Goal: Task Accomplishment & Management: Manage account settings

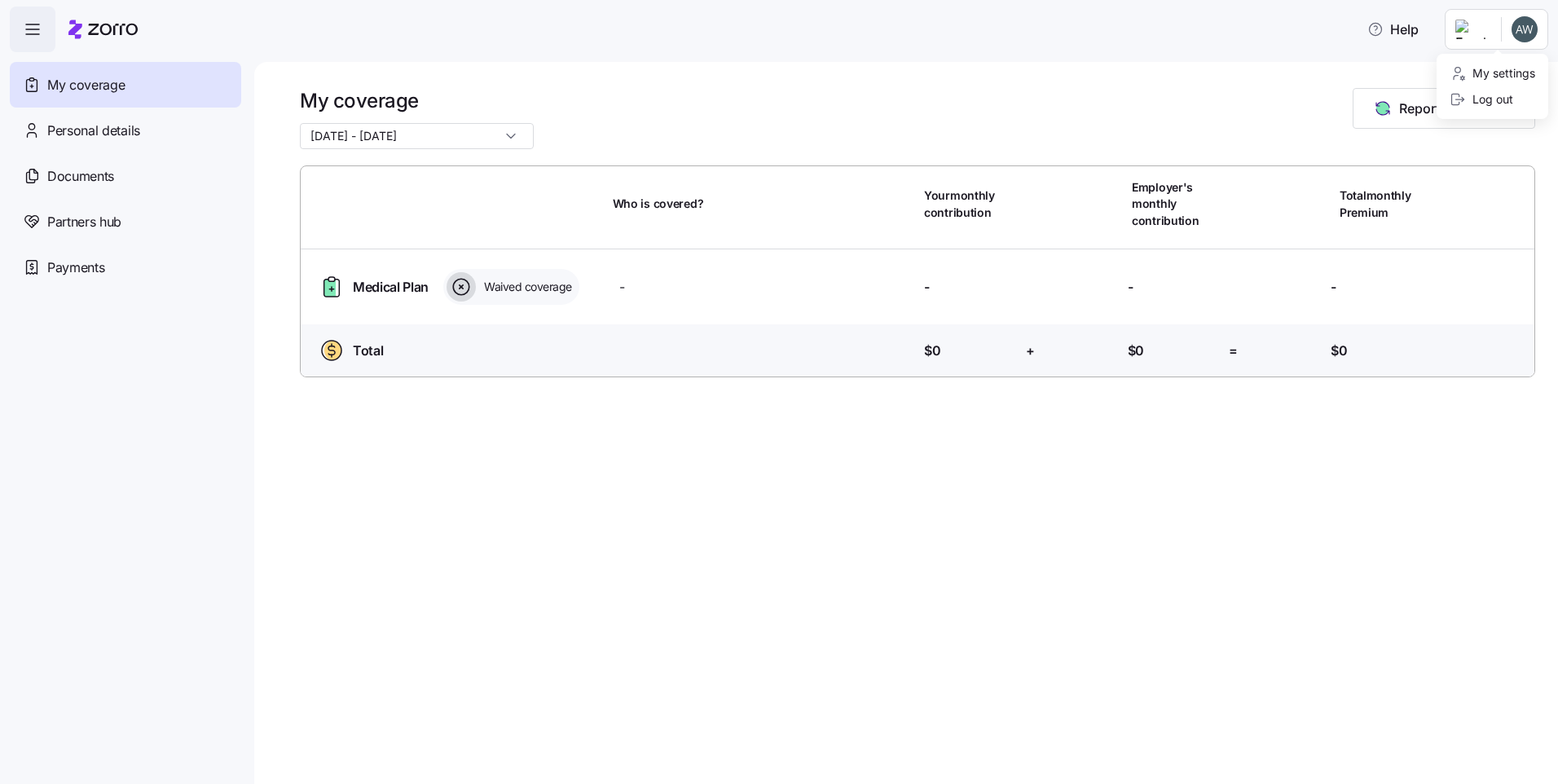
click at [1516, 38] on html "Help My coverage Personal details Documents Partners hub Payments My coverage 0…" at bounding box center [779, 387] width 1558 height 774
click at [109, 164] on html "Help My coverage Personal details Documents Partners hub Payments My coverage 0…" at bounding box center [779, 387] width 1558 height 774
click at [107, 128] on span "Personal details" at bounding box center [94, 131] width 93 height 20
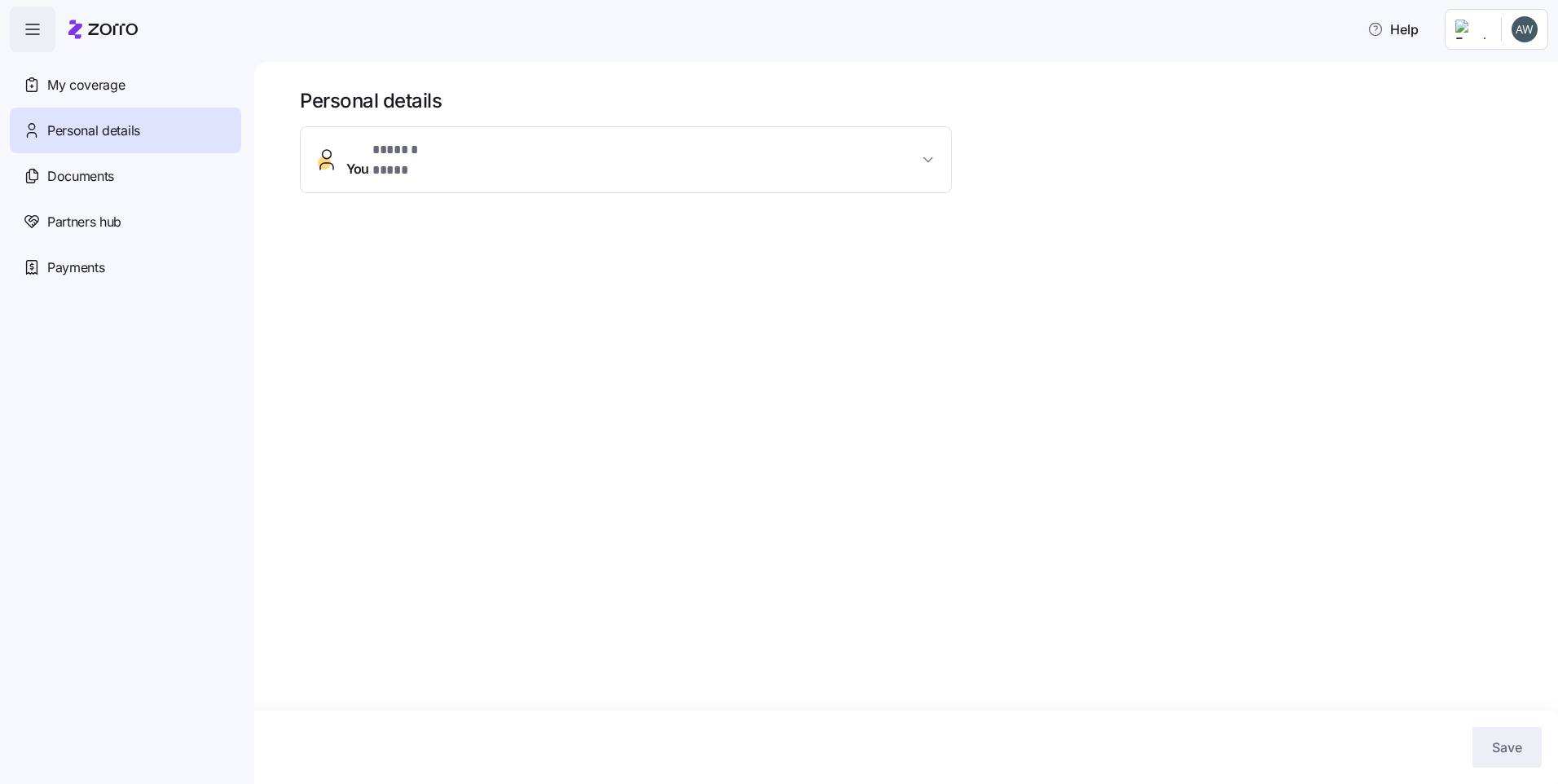
click at [564, 154] on span "You * ****** **** *" at bounding box center [632, 160] width 572 height 39
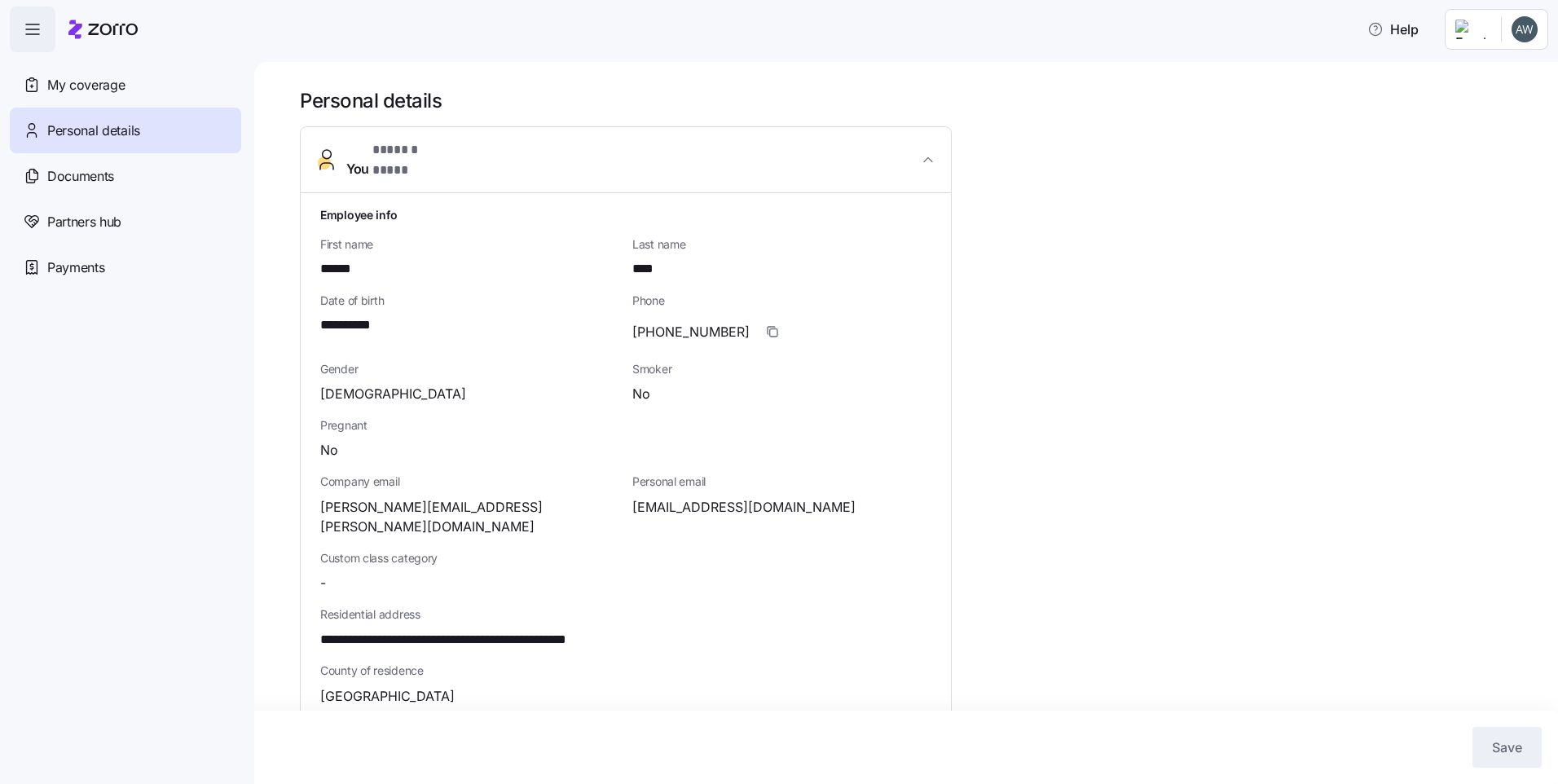
click at [559, 154] on span "You * ****** **** *" at bounding box center [632, 160] width 572 height 39
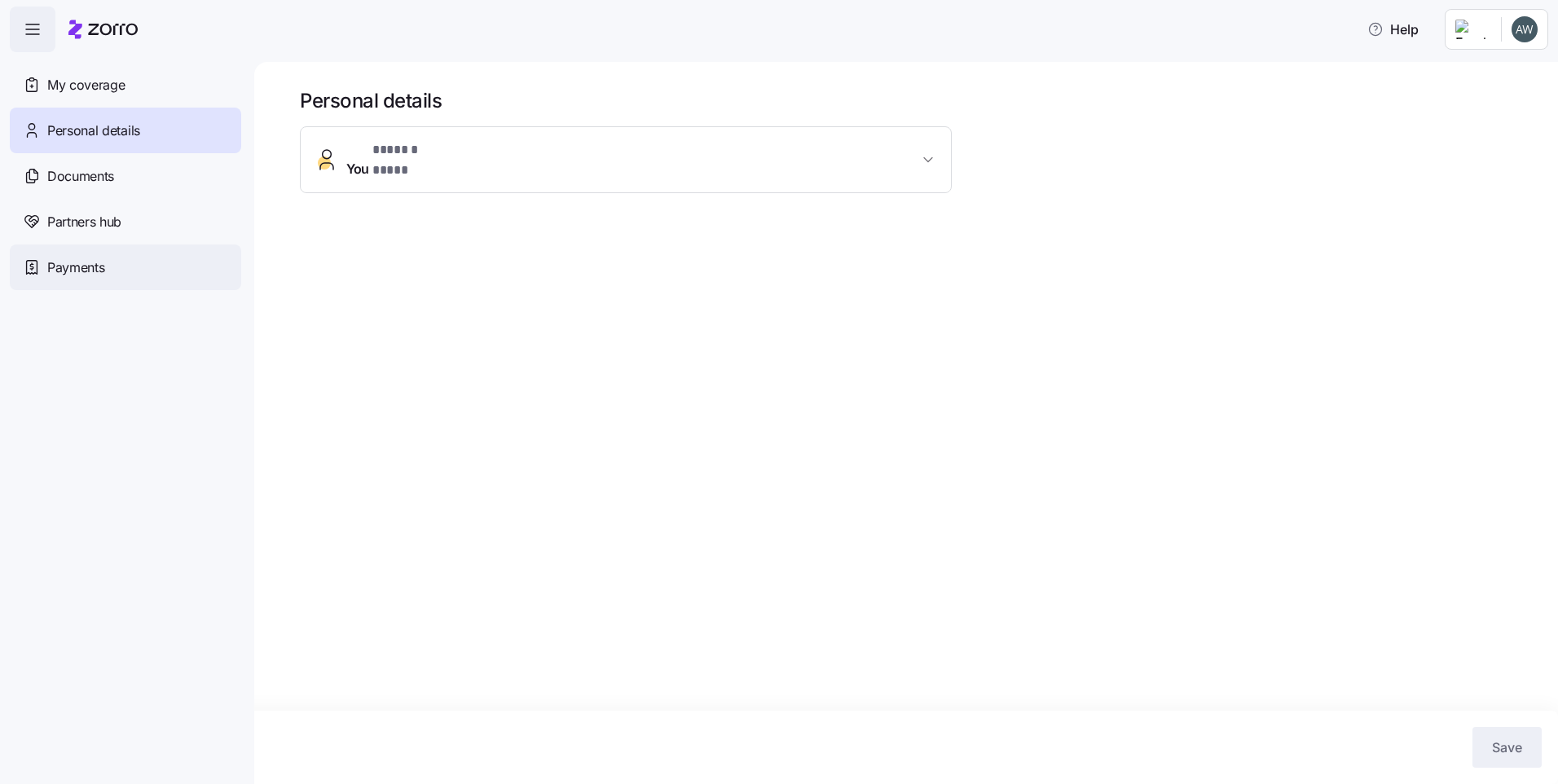
click at [106, 263] on div "Payments" at bounding box center [126, 268] width 231 height 46
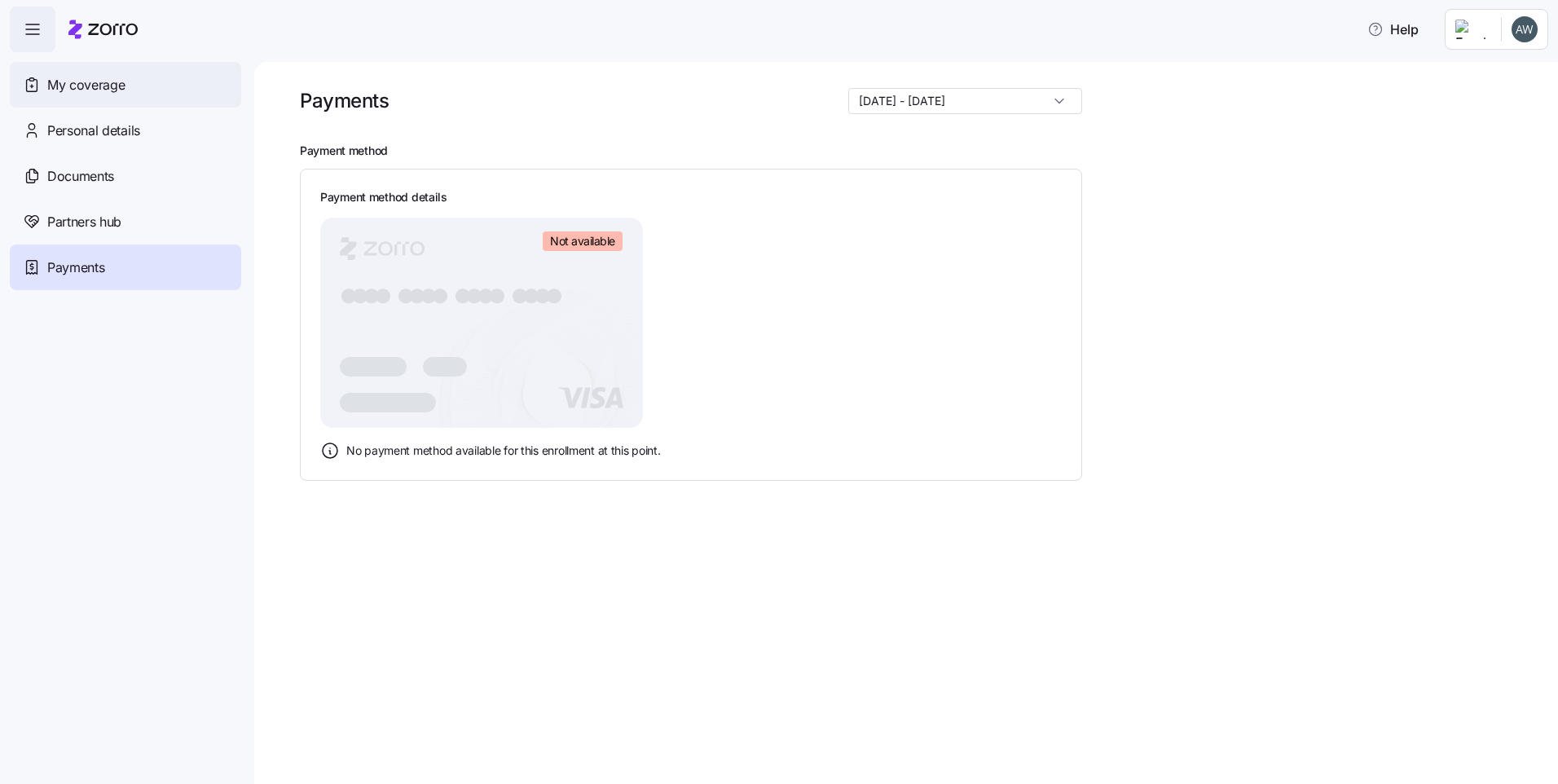
click at [101, 93] on span "My coverage" at bounding box center [86, 85] width 78 height 20
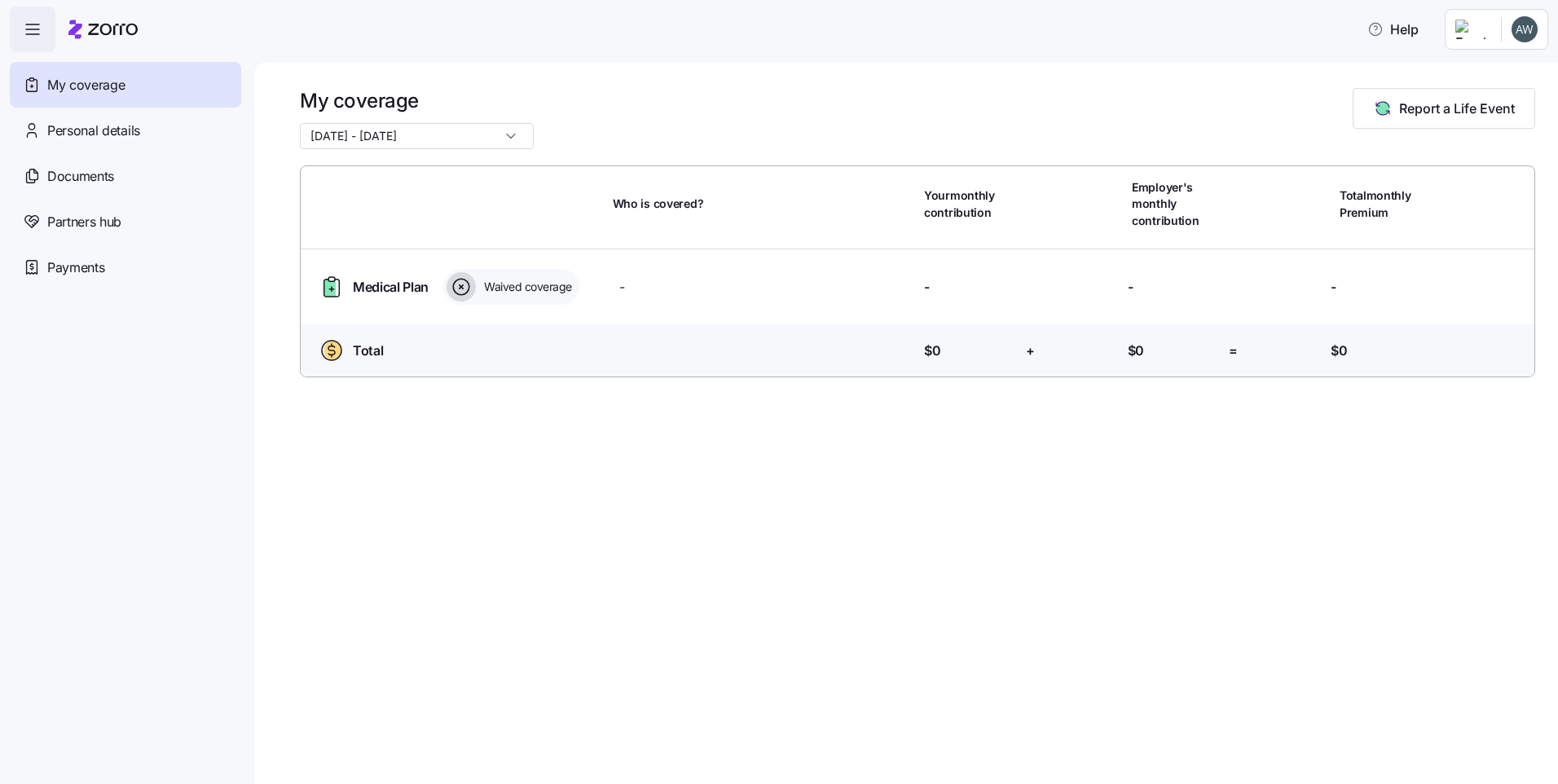
click at [481, 135] on input "01/01/2025 - 12/31/2025" at bounding box center [416, 136] width 234 height 26
click at [401, 203] on span "12/01/2024 - 12/31/2024" at bounding box center [358, 203] width 86 height 18
click at [450, 136] on input "12/01/2024 - 12/31/2024" at bounding box center [416, 136] width 234 height 26
click at [401, 171] on span "01/01/2025 - 12/31/2025" at bounding box center [358, 176] width 86 height 18
type input "01/01/2025 - 12/31/2025"
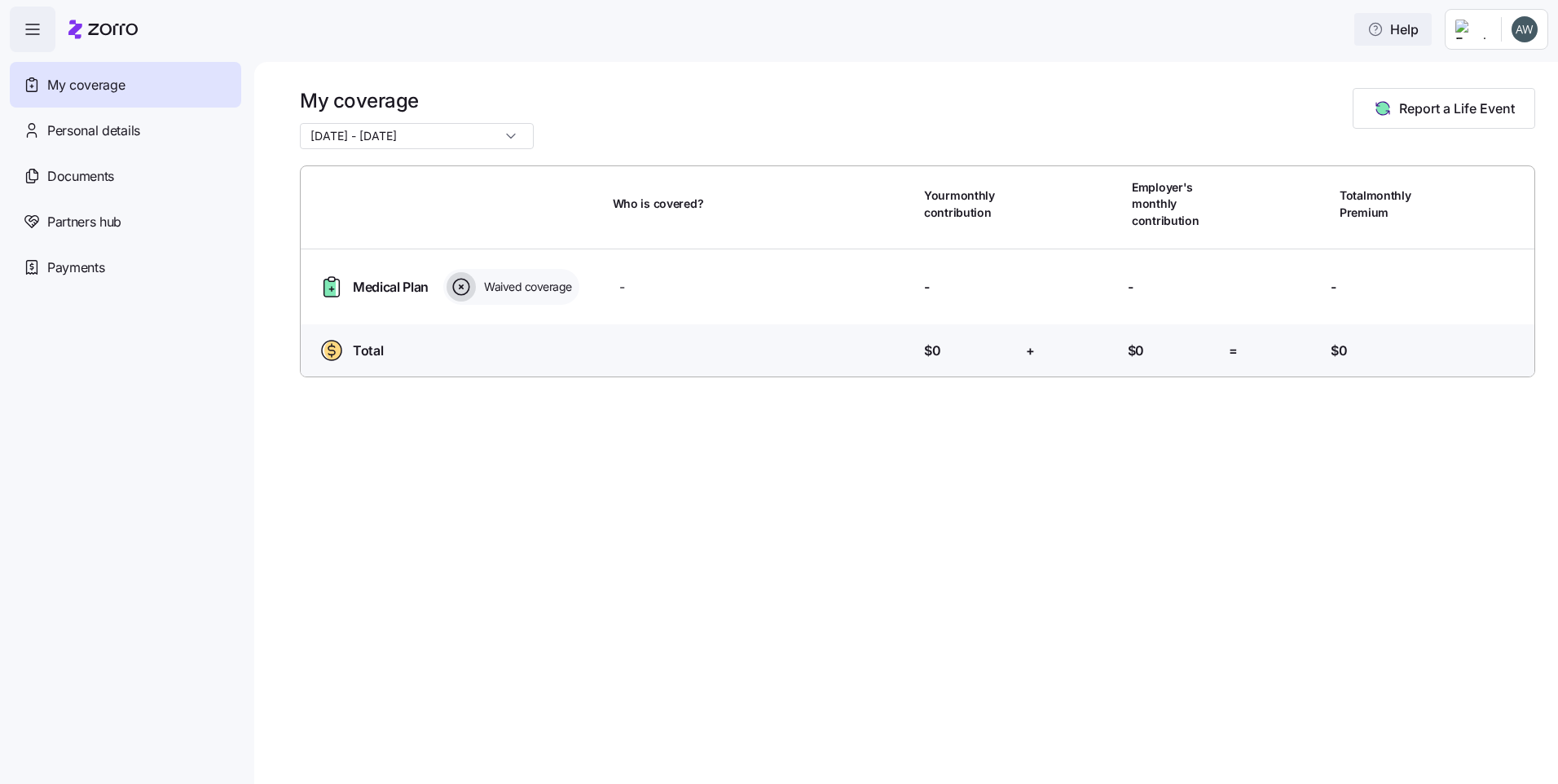
click at [1382, 41] on button "Help" at bounding box center [1393, 29] width 78 height 33
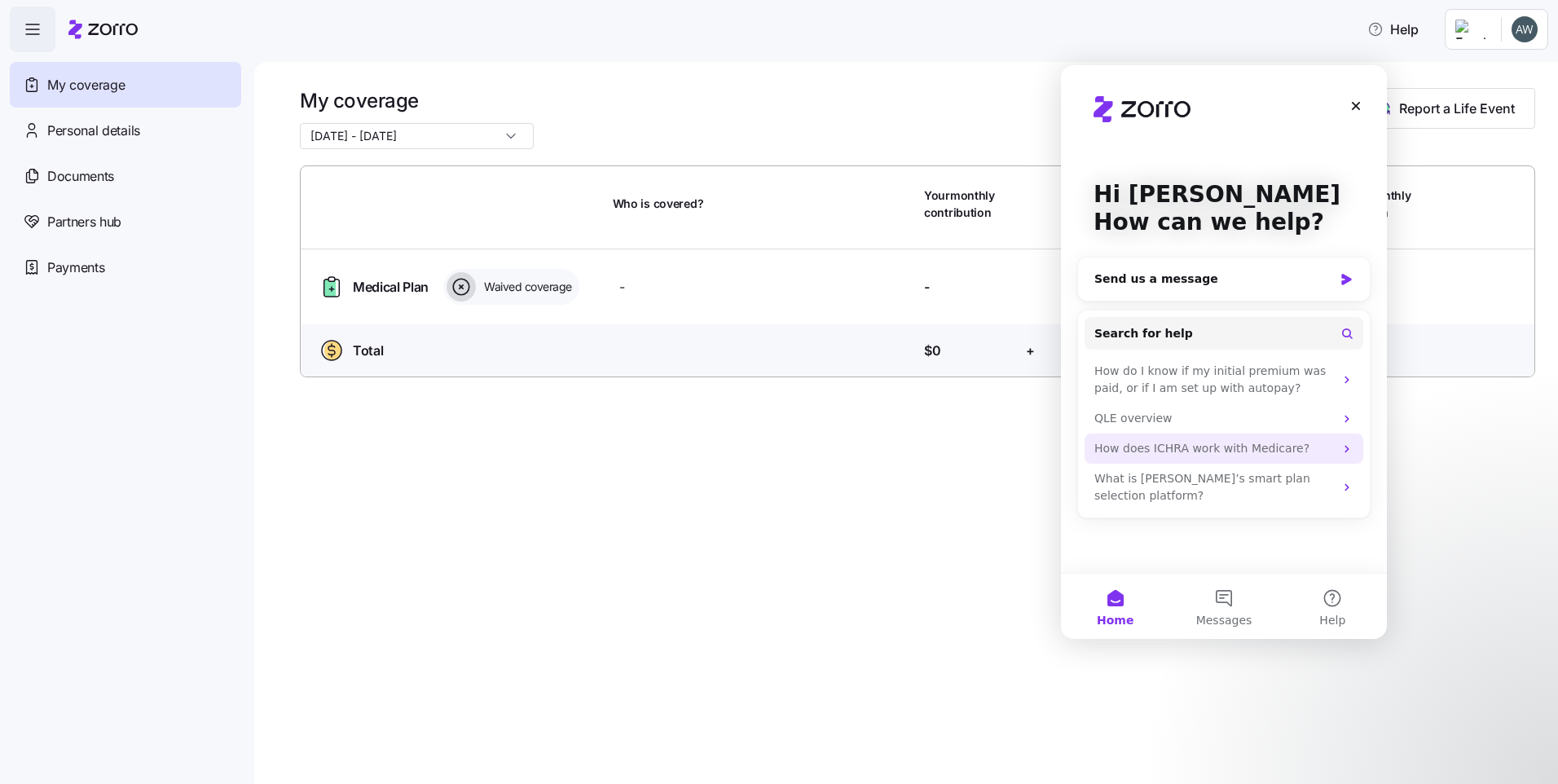
click at [1323, 447] on div "How does ICHRA work with Medicare?" at bounding box center [1214, 448] width 240 height 17
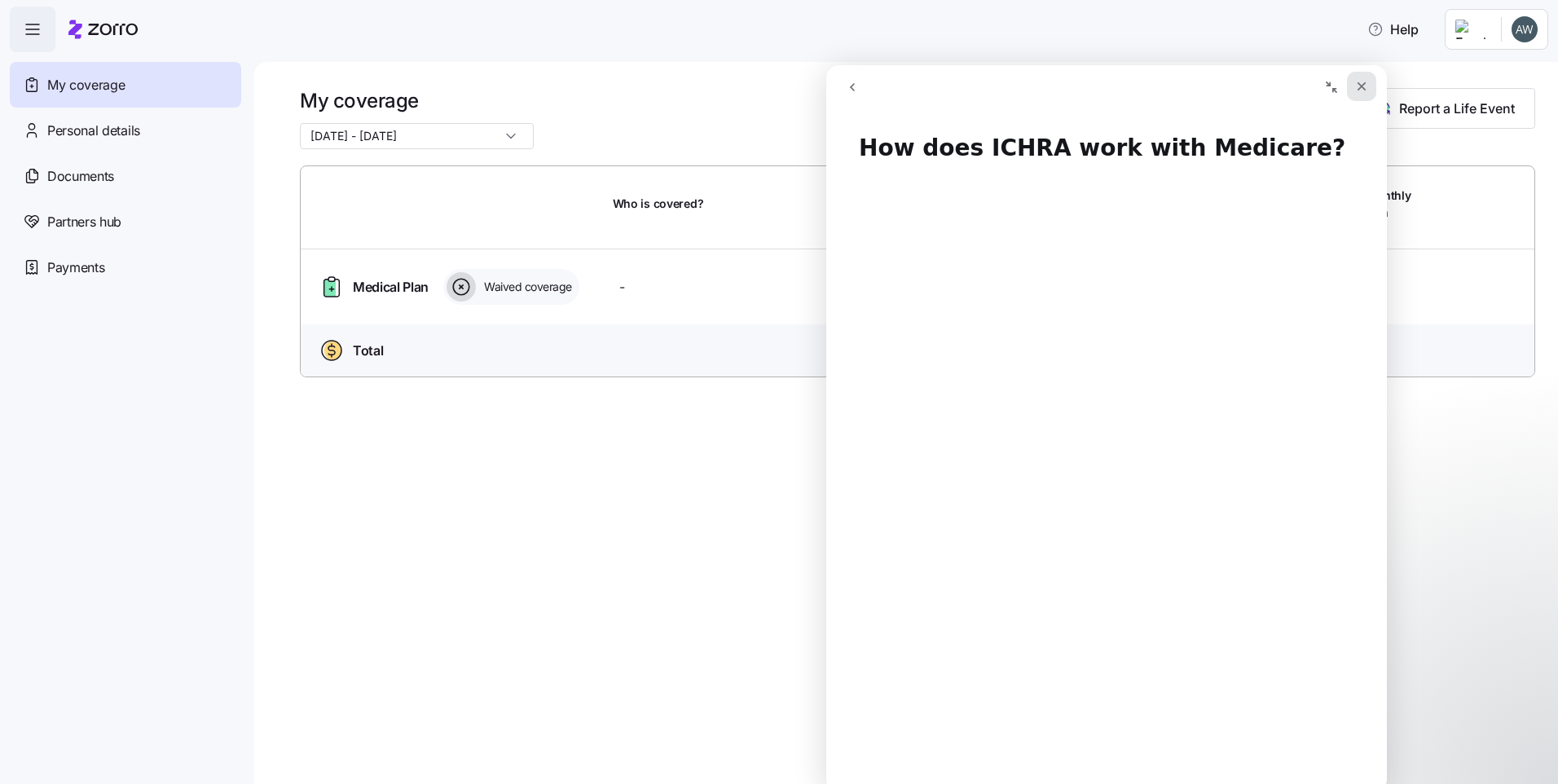
click at [1367, 98] on div "Close" at bounding box center [1361, 86] width 30 height 30
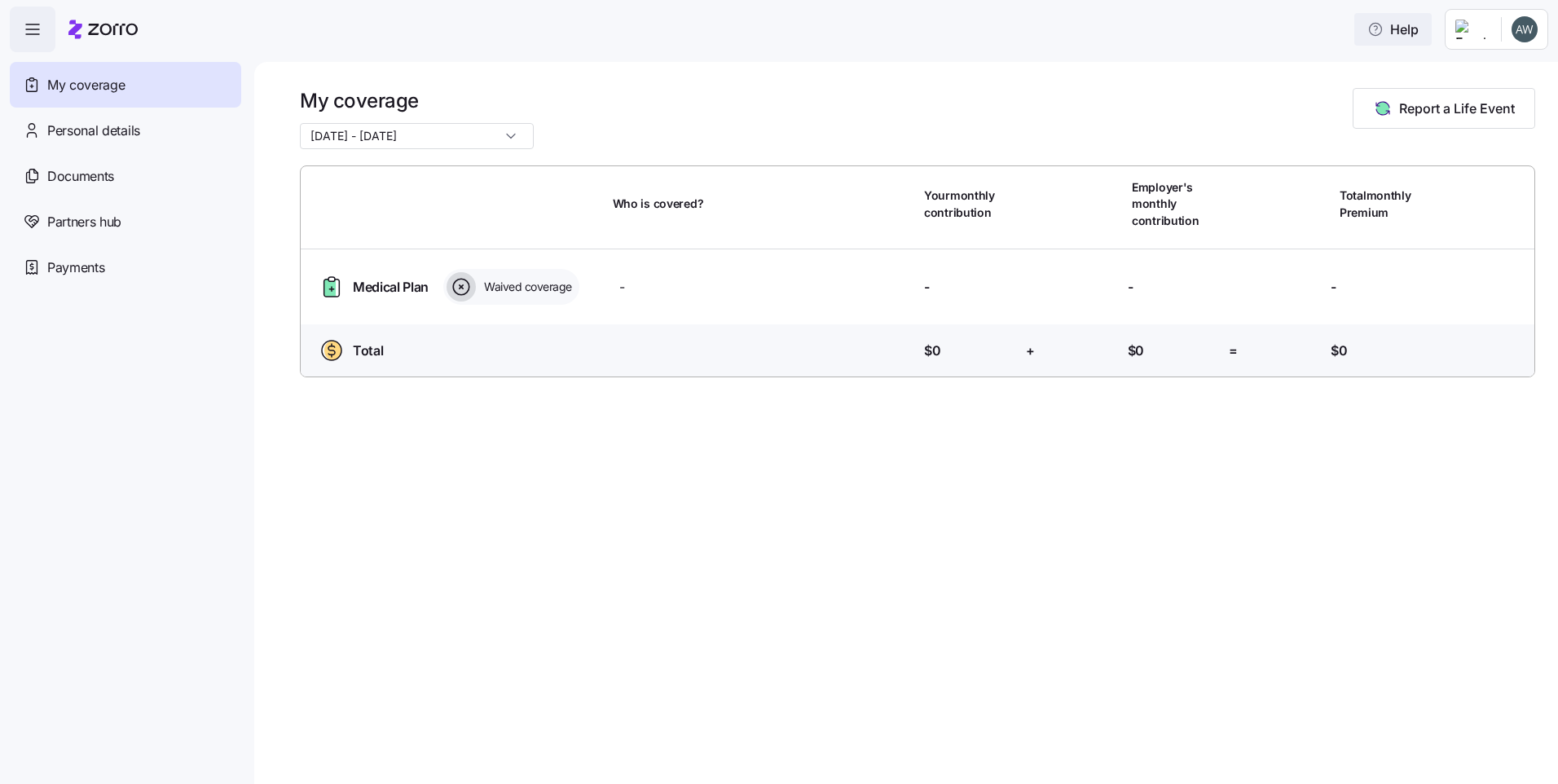
click at [1395, 27] on span "Help" at bounding box center [1393, 29] width 51 height 19
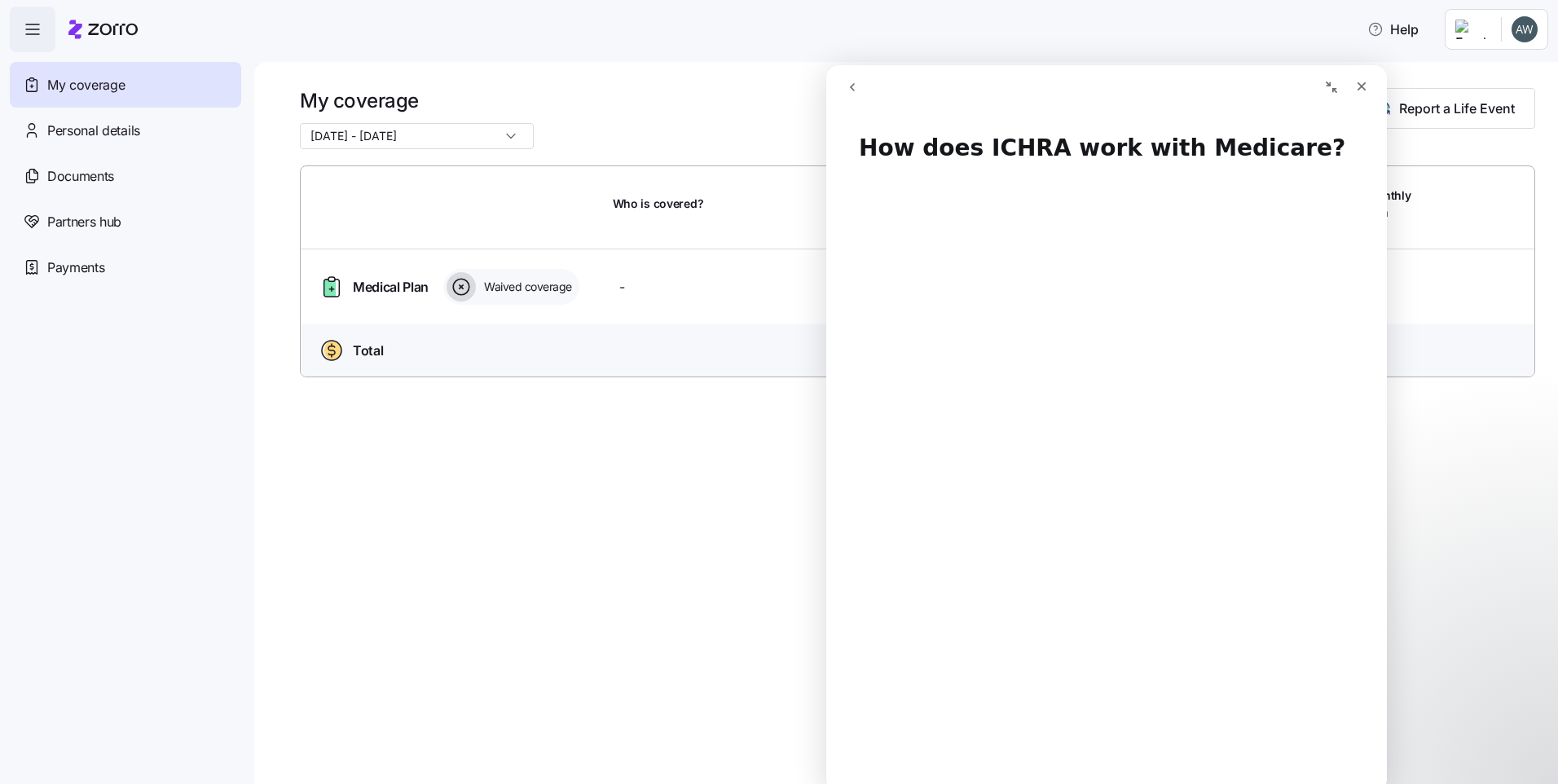
click at [1325, 84] on icon "Collapse window" at bounding box center [1331, 87] width 13 height 13
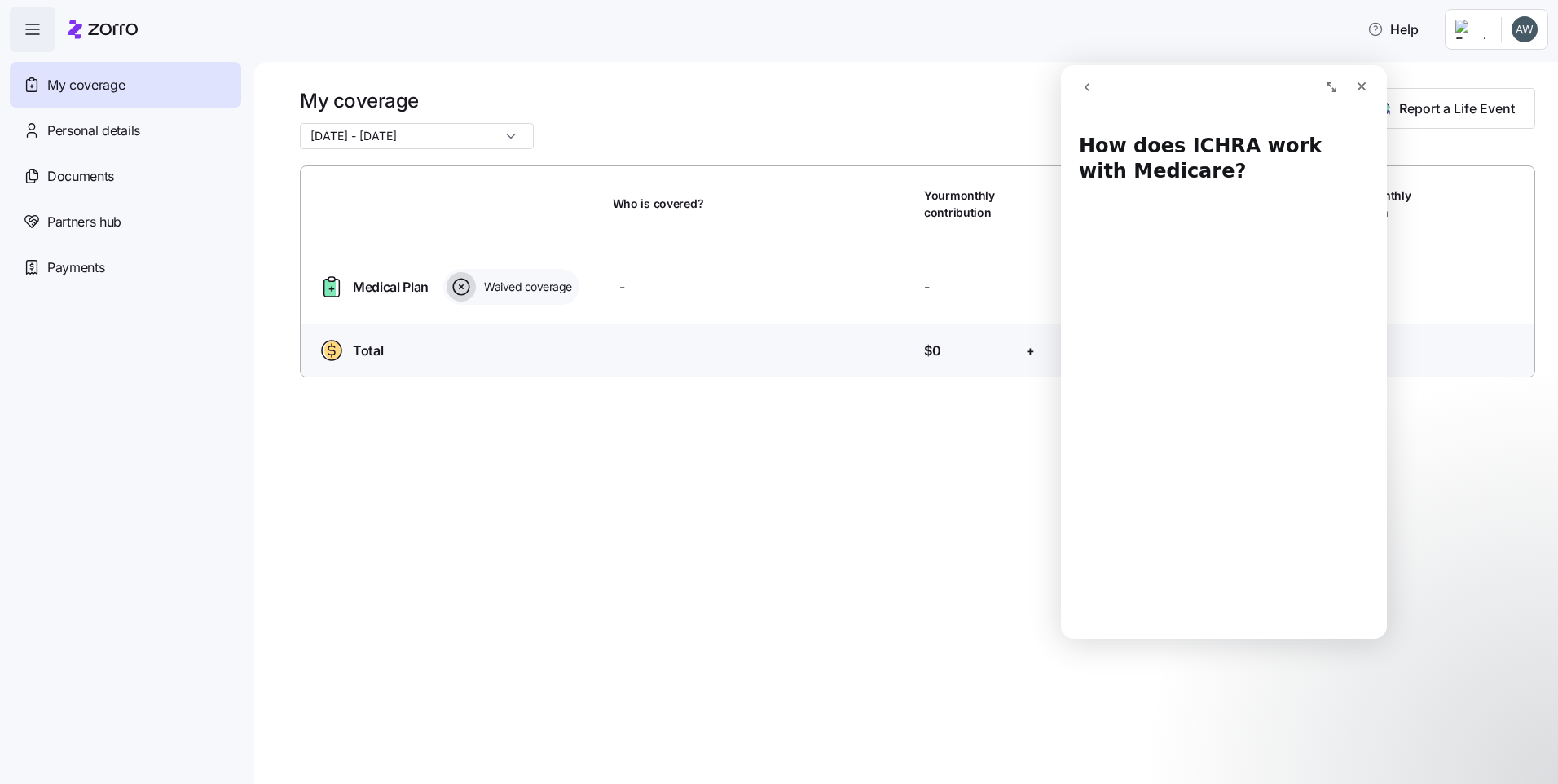
click at [1084, 86] on icon "go back" at bounding box center [1086, 87] width 13 height 13
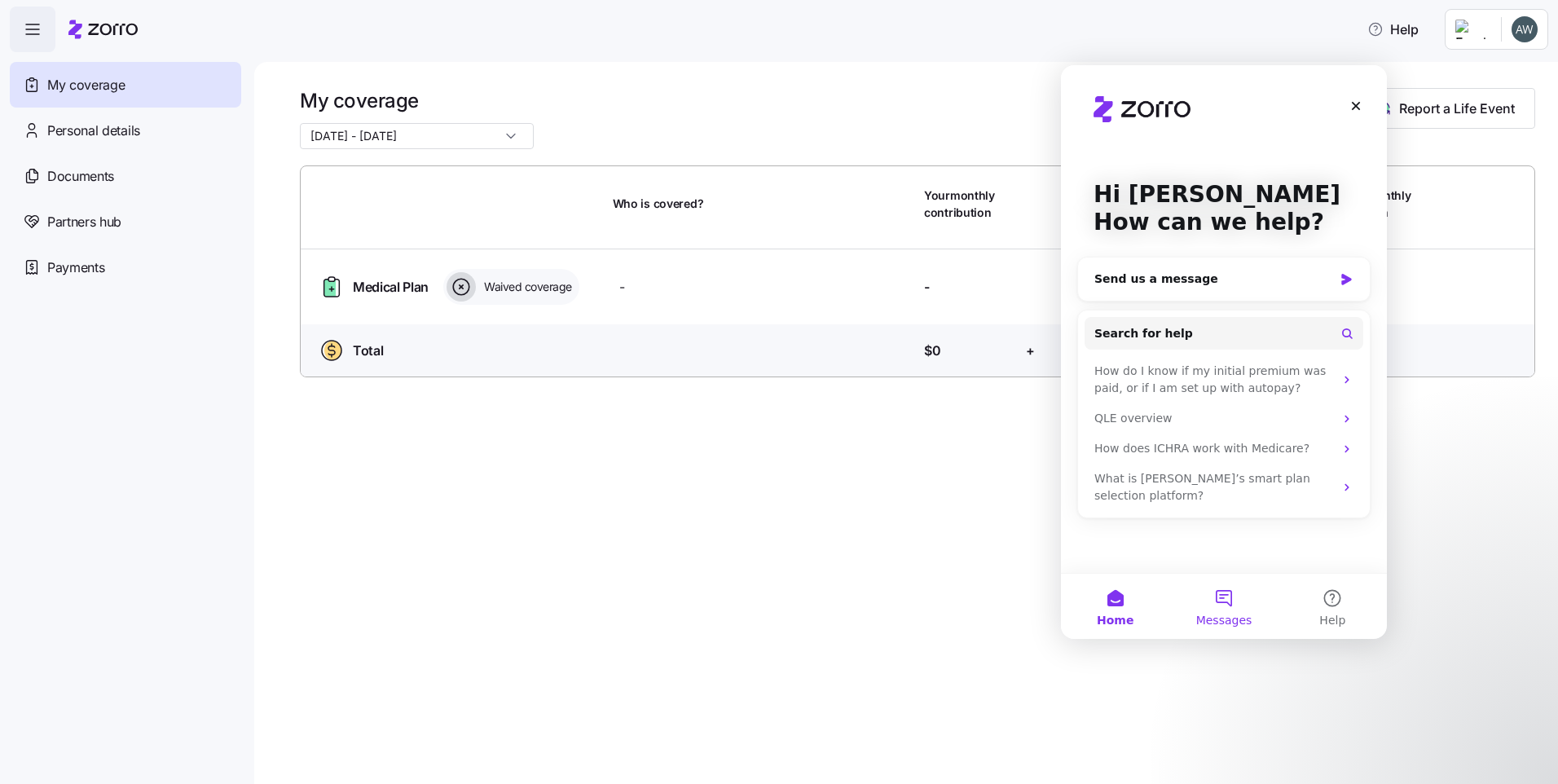
click at [1234, 593] on button "Messages" at bounding box center [1224, 606] width 108 height 65
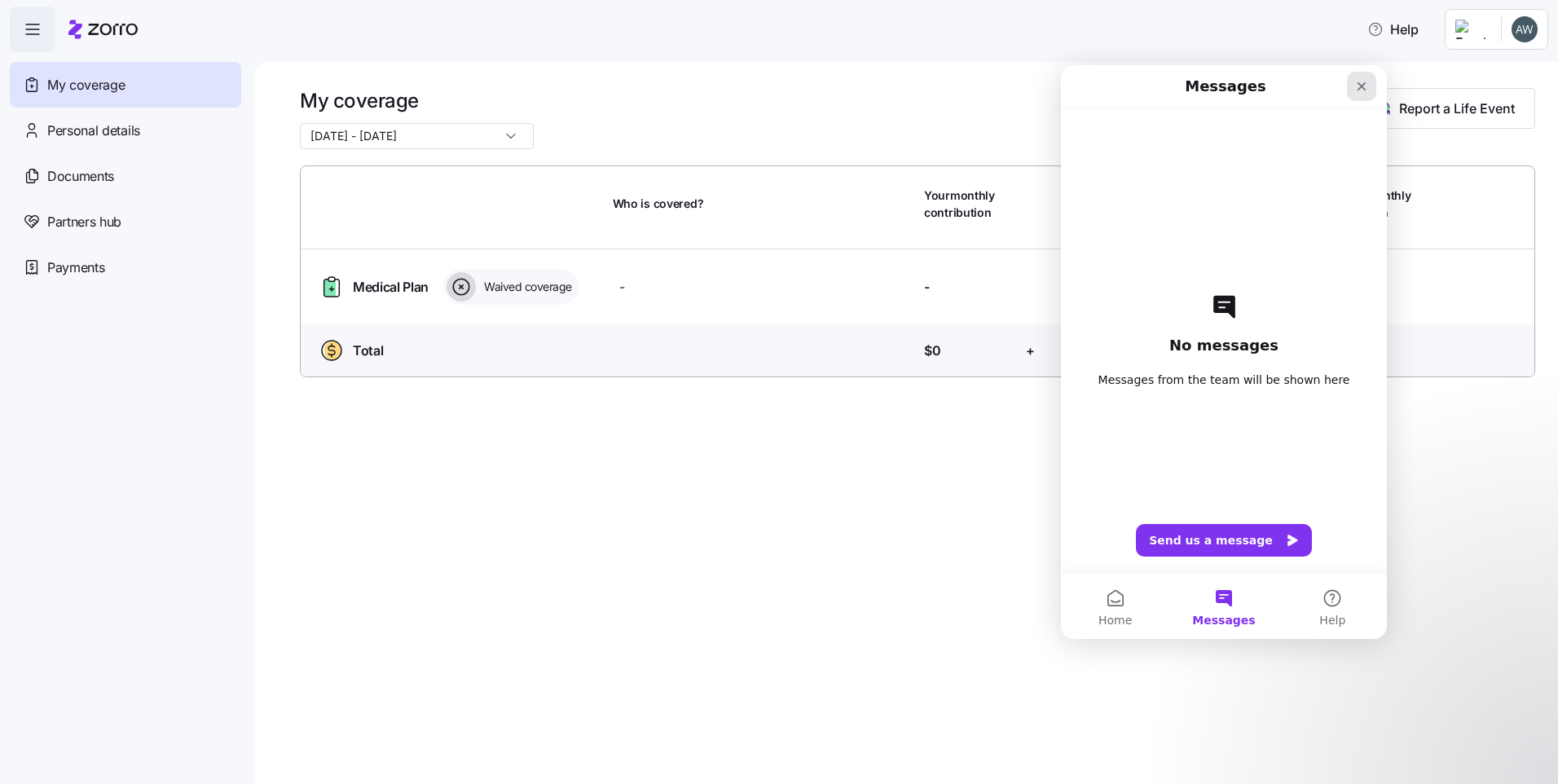
click at [1366, 88] on icon "Close" at bounding box center [1361, 86] width 13 height 13
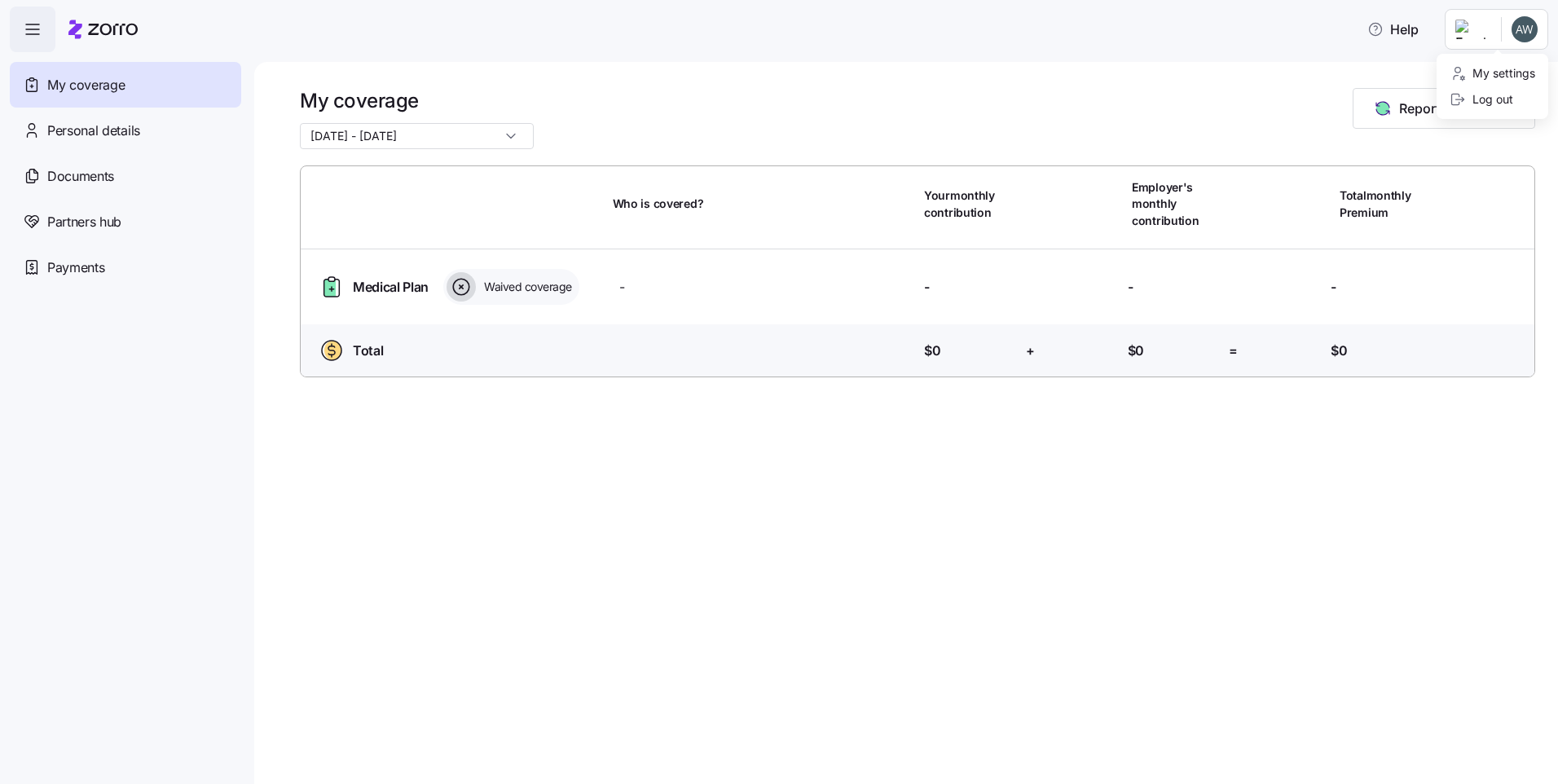
click at [1540, 33] on html "Help My coverage Personal details Documents Partners hub Payments My coverage 0…" at bounding box center [779, 387] width 1558 height 774
click at [1469, 24] on html "Help My coverage Personal details Documents Partners hub Payments My coverage 0…" at bounding box center [779, 387] width 1558 height 774
click at [1470, 40] on html "Help My coverage Personal details Documents Partners hub Payments My coverage 0…" at bounding box center [779, 387] width 1558 height 774
click at [1481, 72] on div "My settings" at bounding box center [1492, 73] width 85 height 18
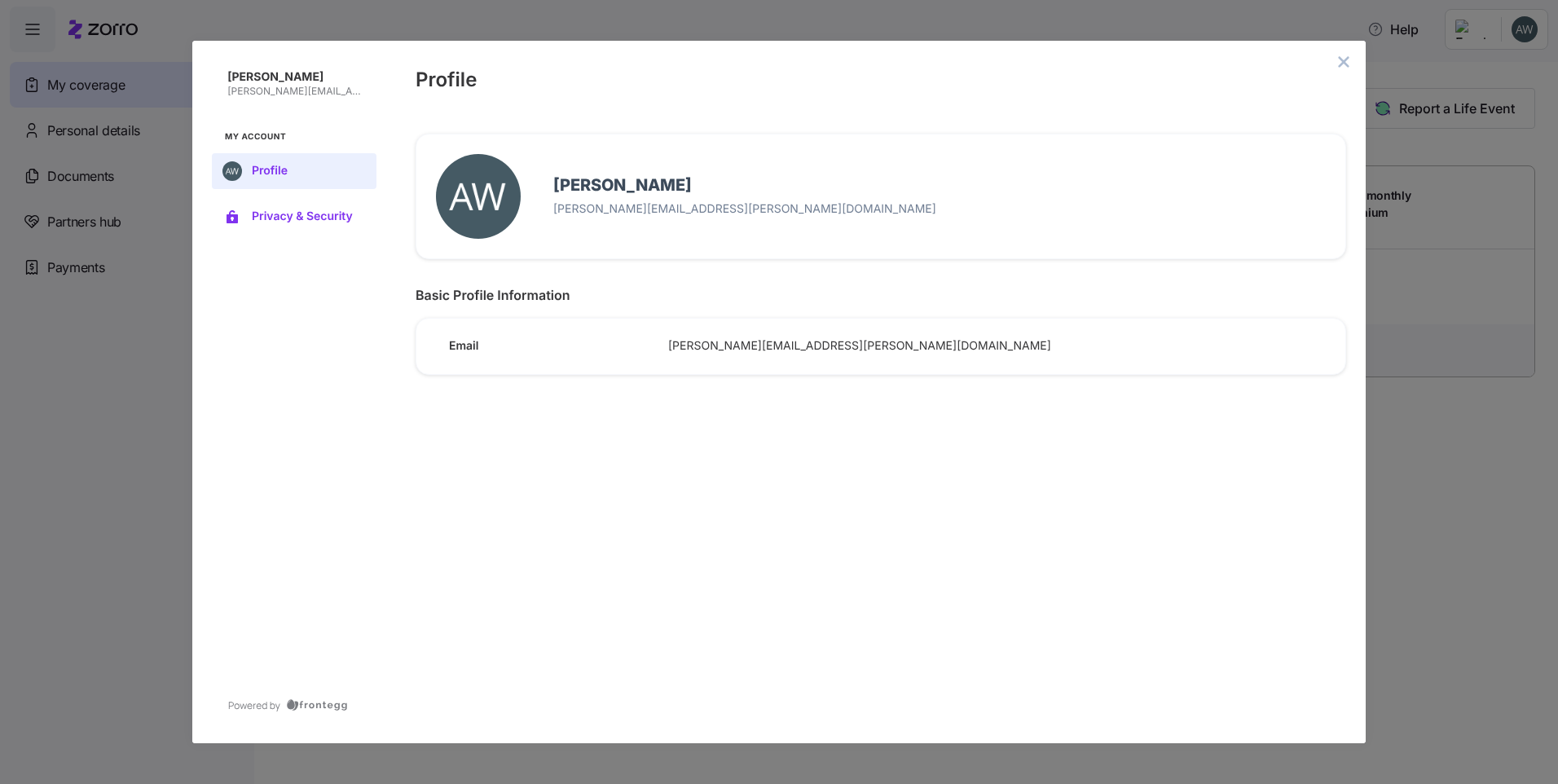
click at [295, 214] on span "Privacy & Security" at bounding box center [306, 216] width 111 height 13
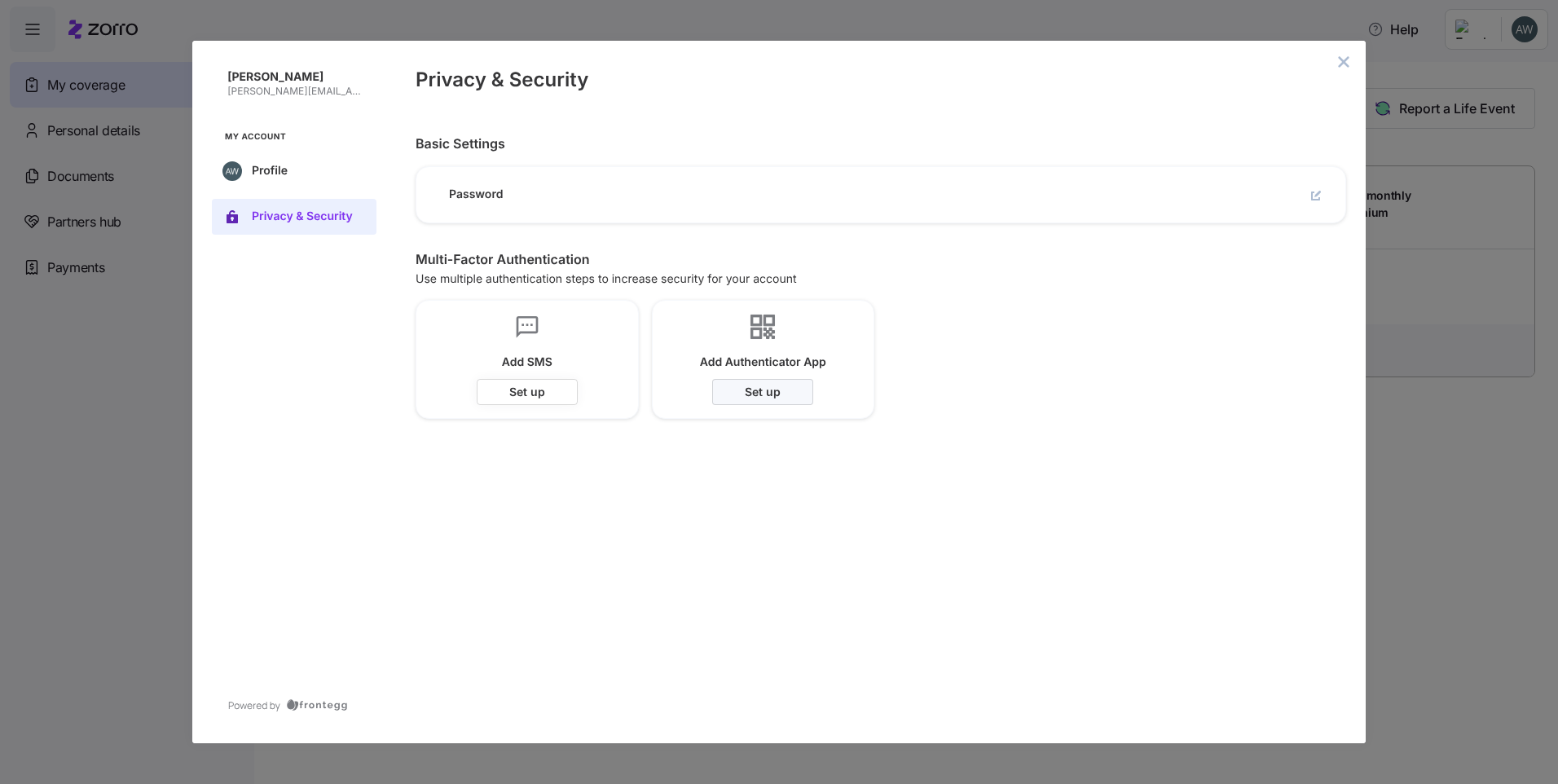
click at [556, 393] on button "Set up" at bounding box center [527, 392] width 101 height 26
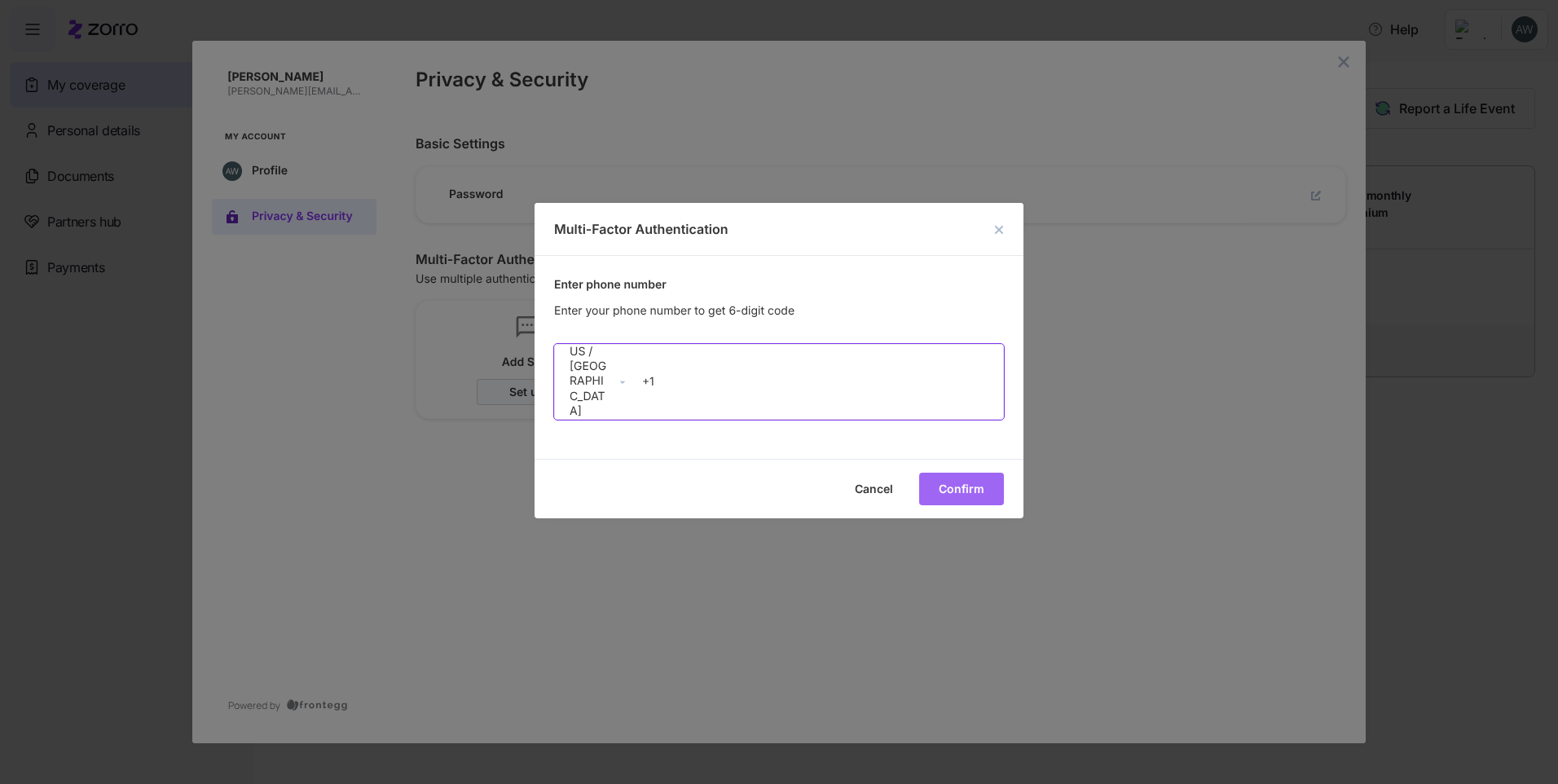
click at [686, 376] on input "+1" at bounding box center [819, 381] width 367 height 31
type input "+1 765 417 2408"
click at [0, 0] on span "Confirm" at bounding box center [0, 0] width 0 height 0
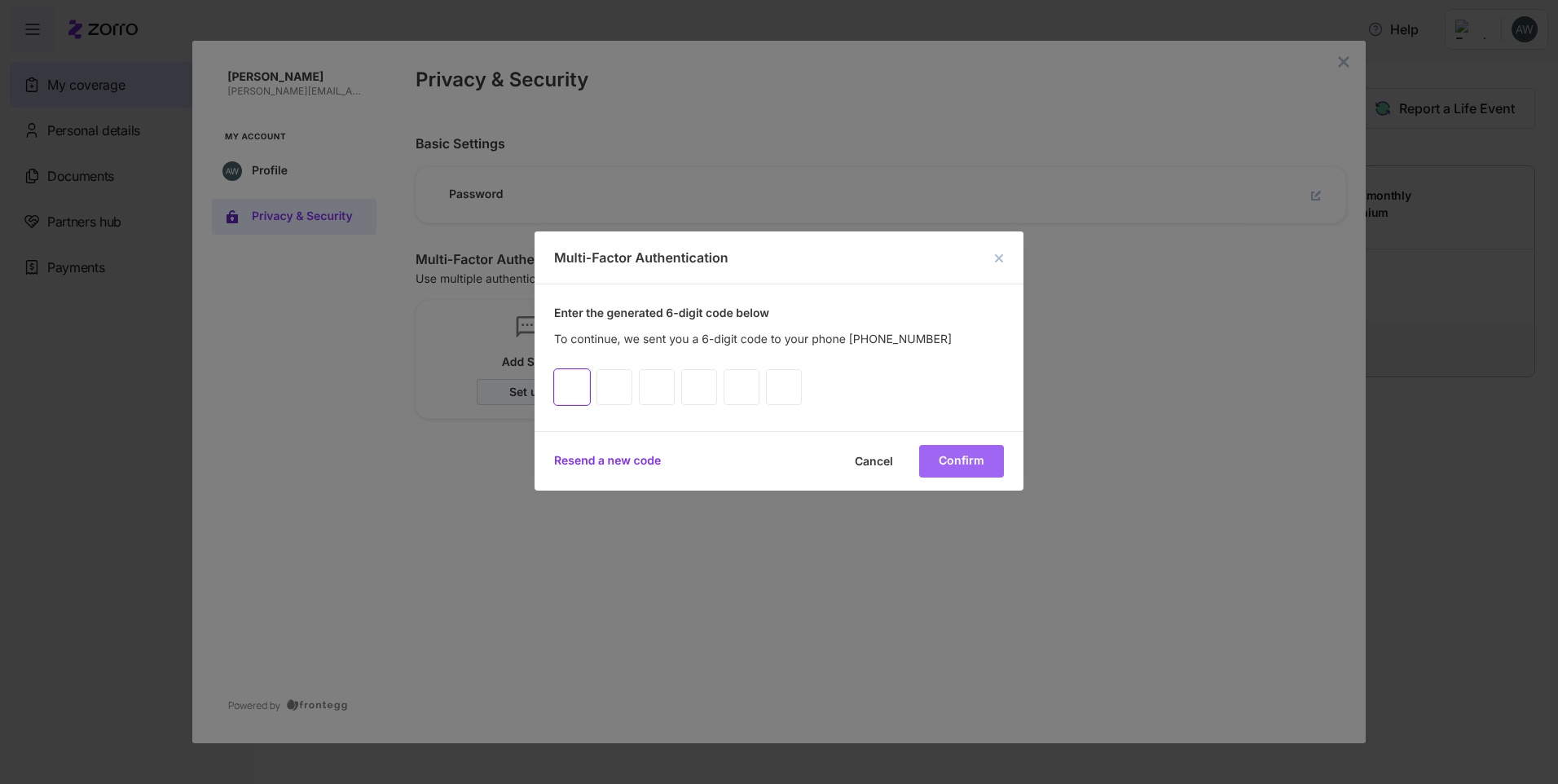
type input "4"
type input "9"
type input "5"
type input "2"
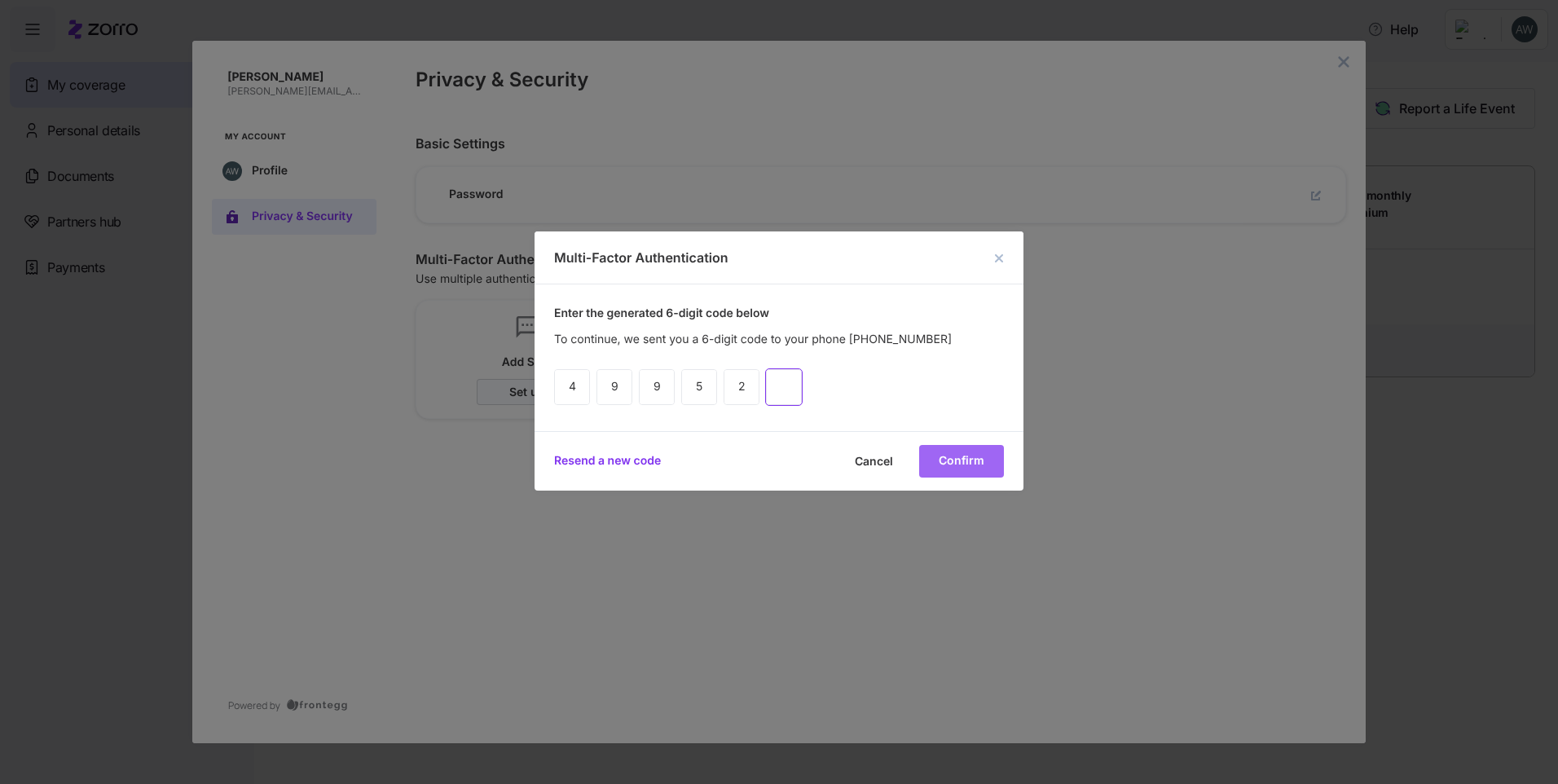
type input "7"
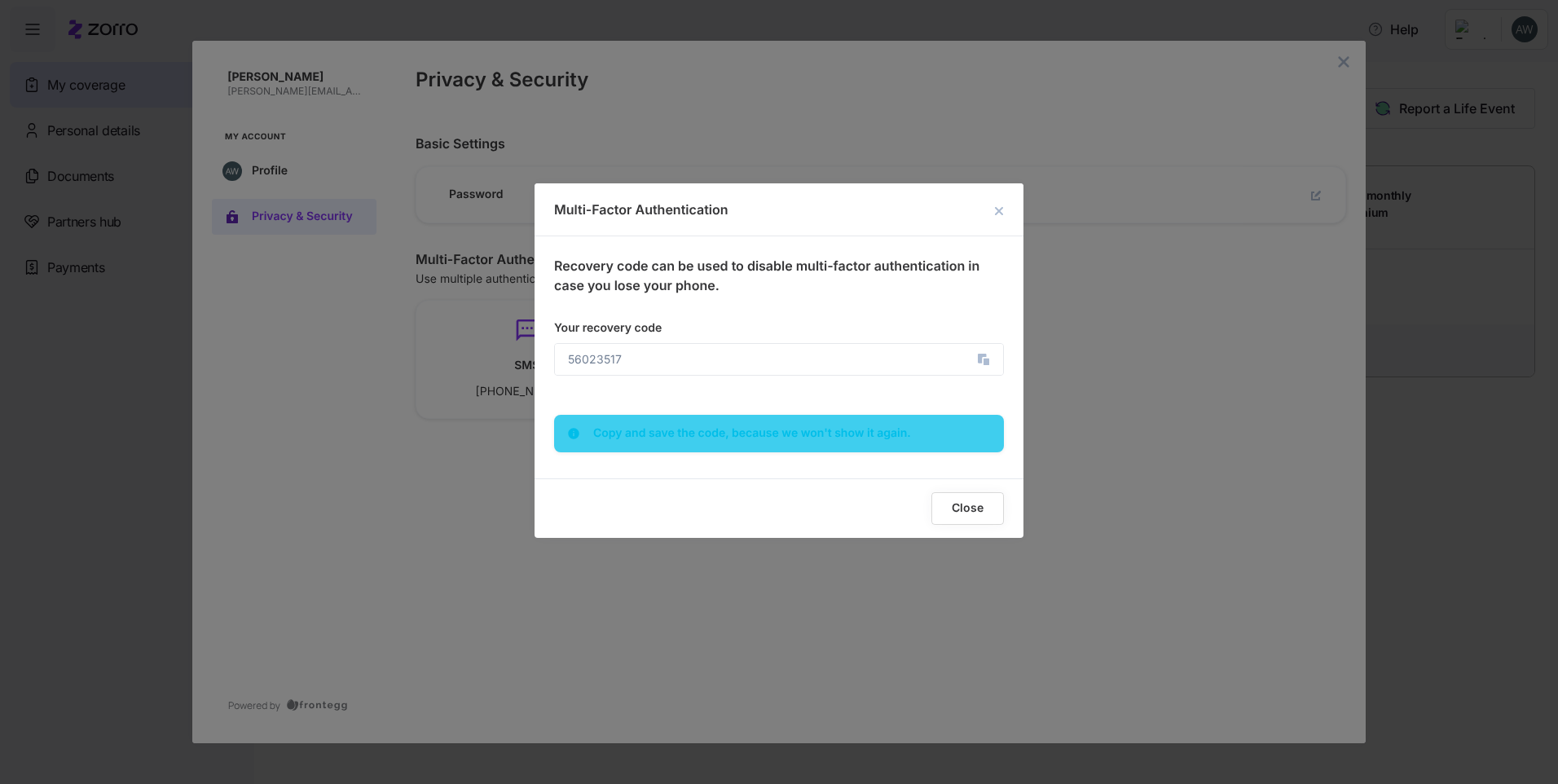
click at [961, 516] on button "Close" at bounding box center [968, 508] width 73 height 33
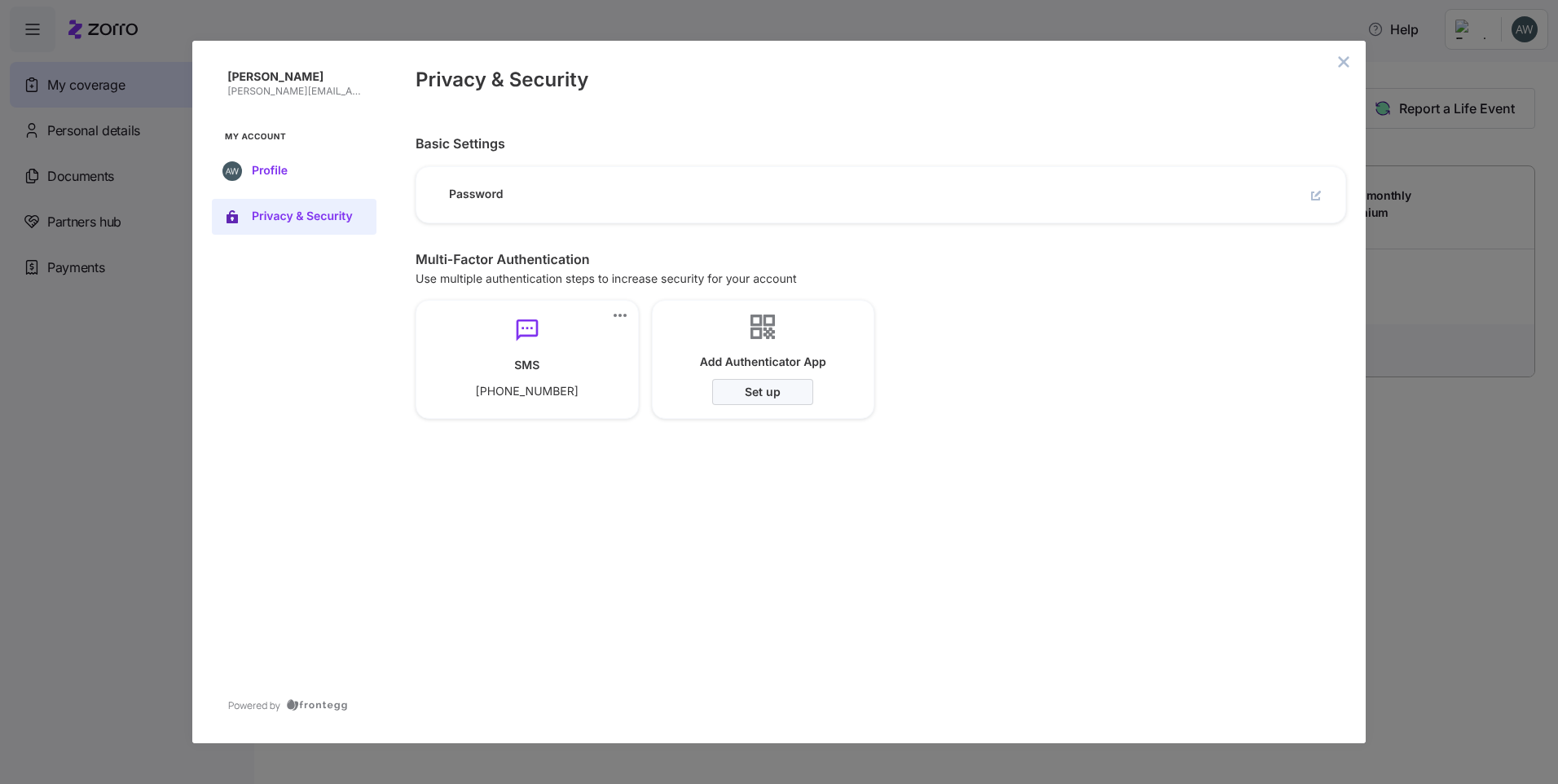
click at [249, 181] on button "Profile" at bounding box center [294, 171] width 165 height 35
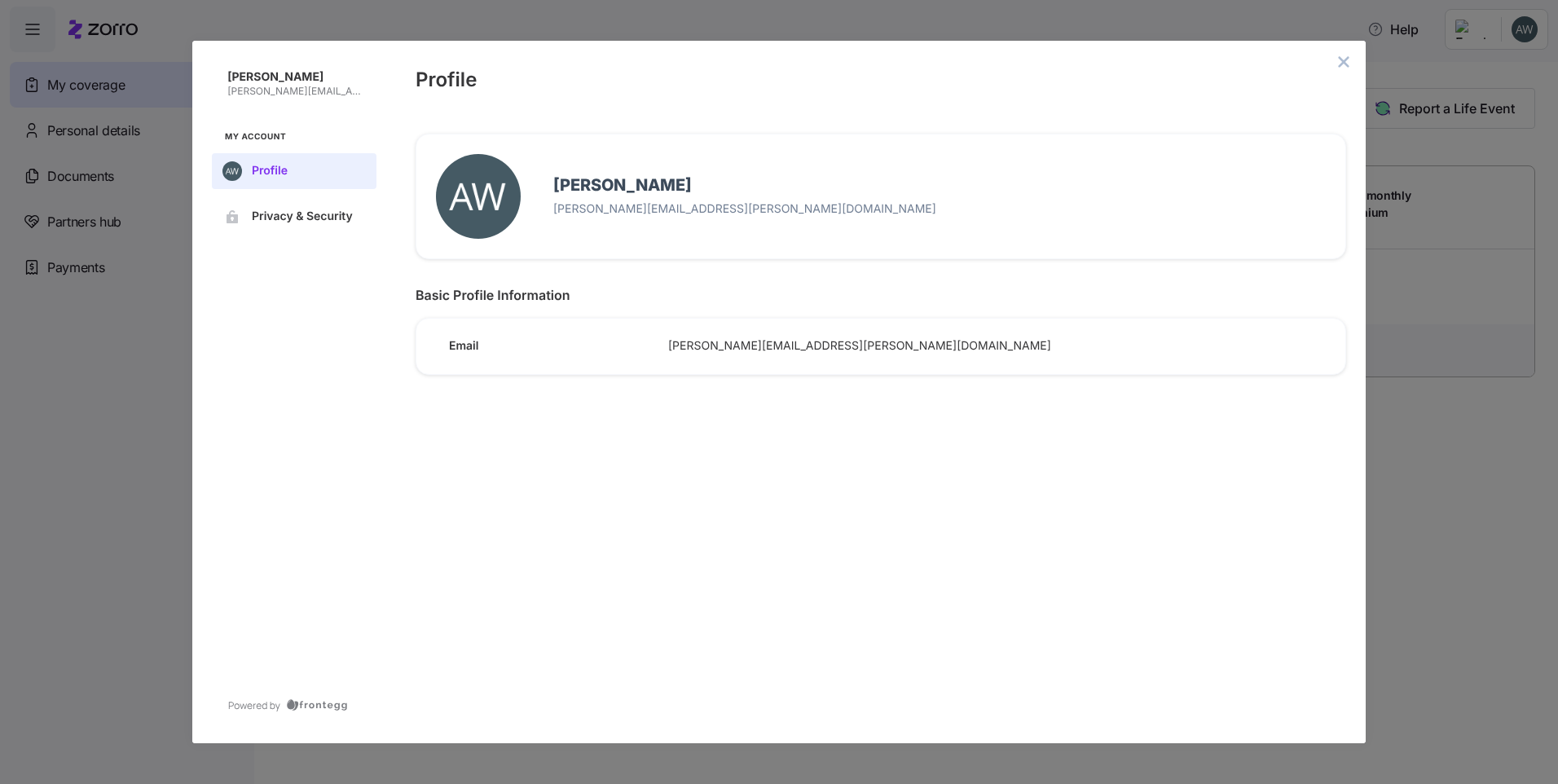
click at [1332, 59] on div "Profile" at bounding box center [880, 77] width 970 height 73
click at [1351, 56] on button "close admin-box" at bounding box center [1344, 62] width 23 height 23
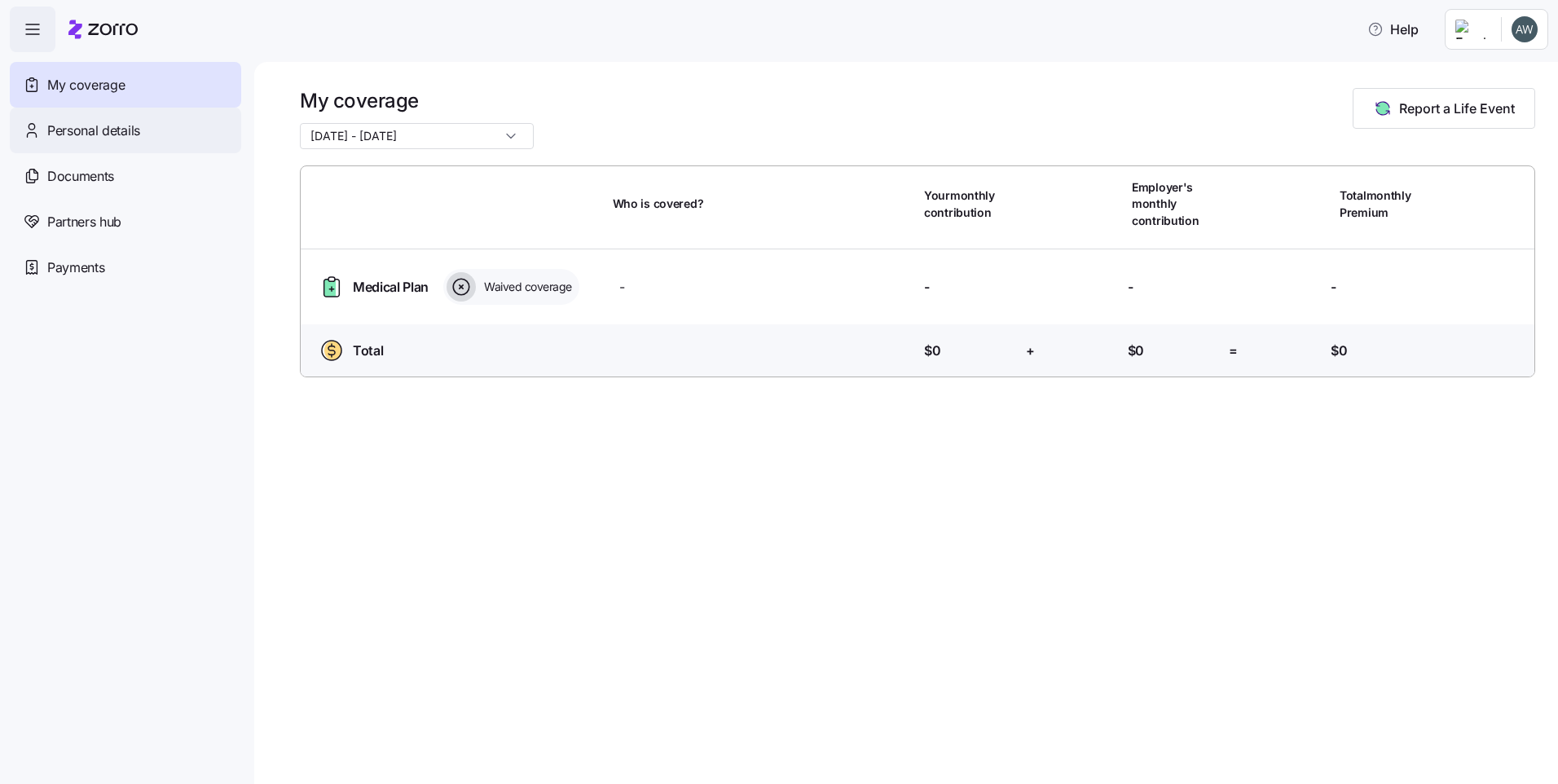
click at [158, 122] on div "Personal details" at bounding box center [126, 130] width 231 height 46
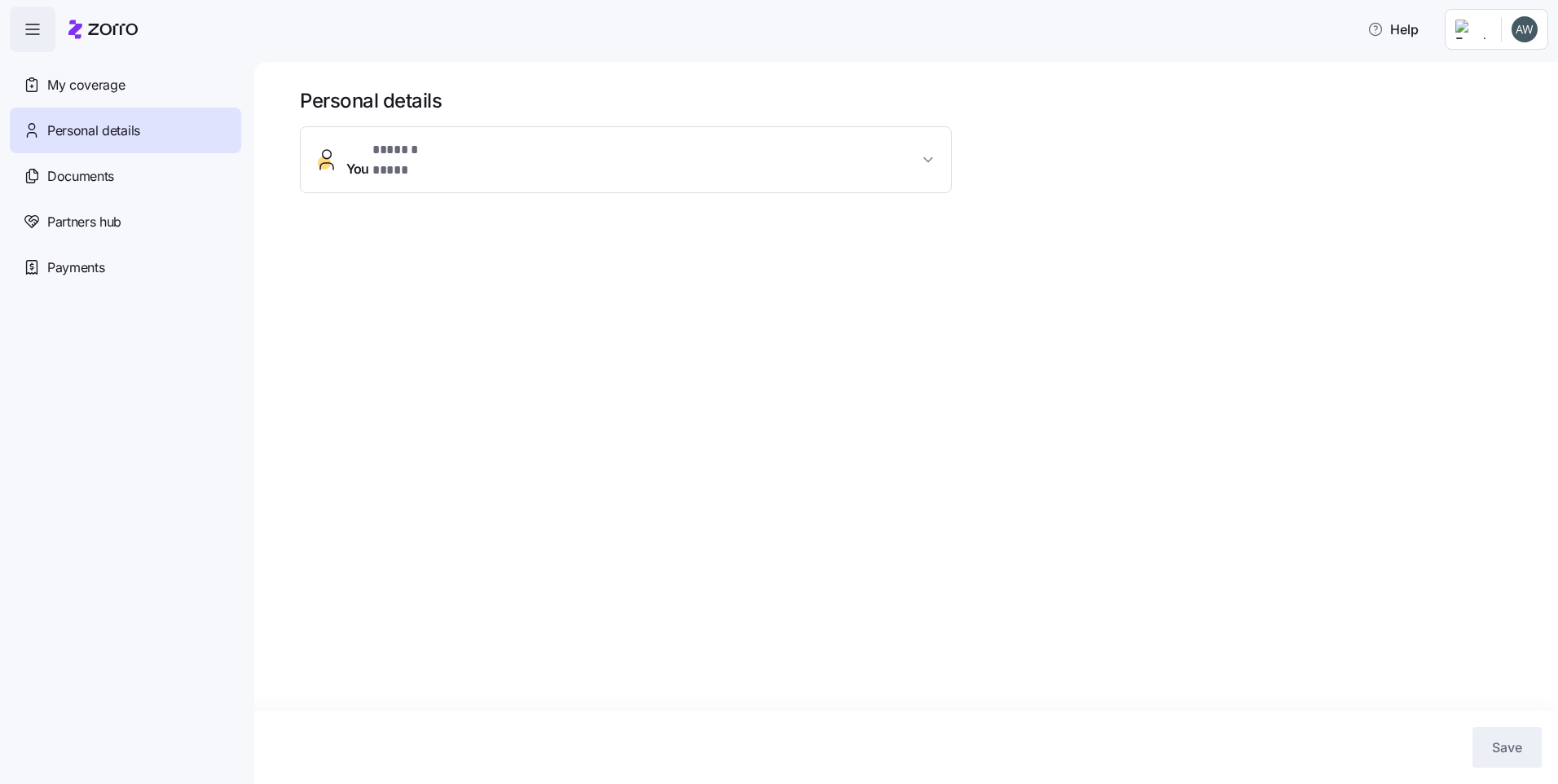
click at [928, 143] on button "You * ****** **** *" at bounding box center [625, 160] width 651 height 65
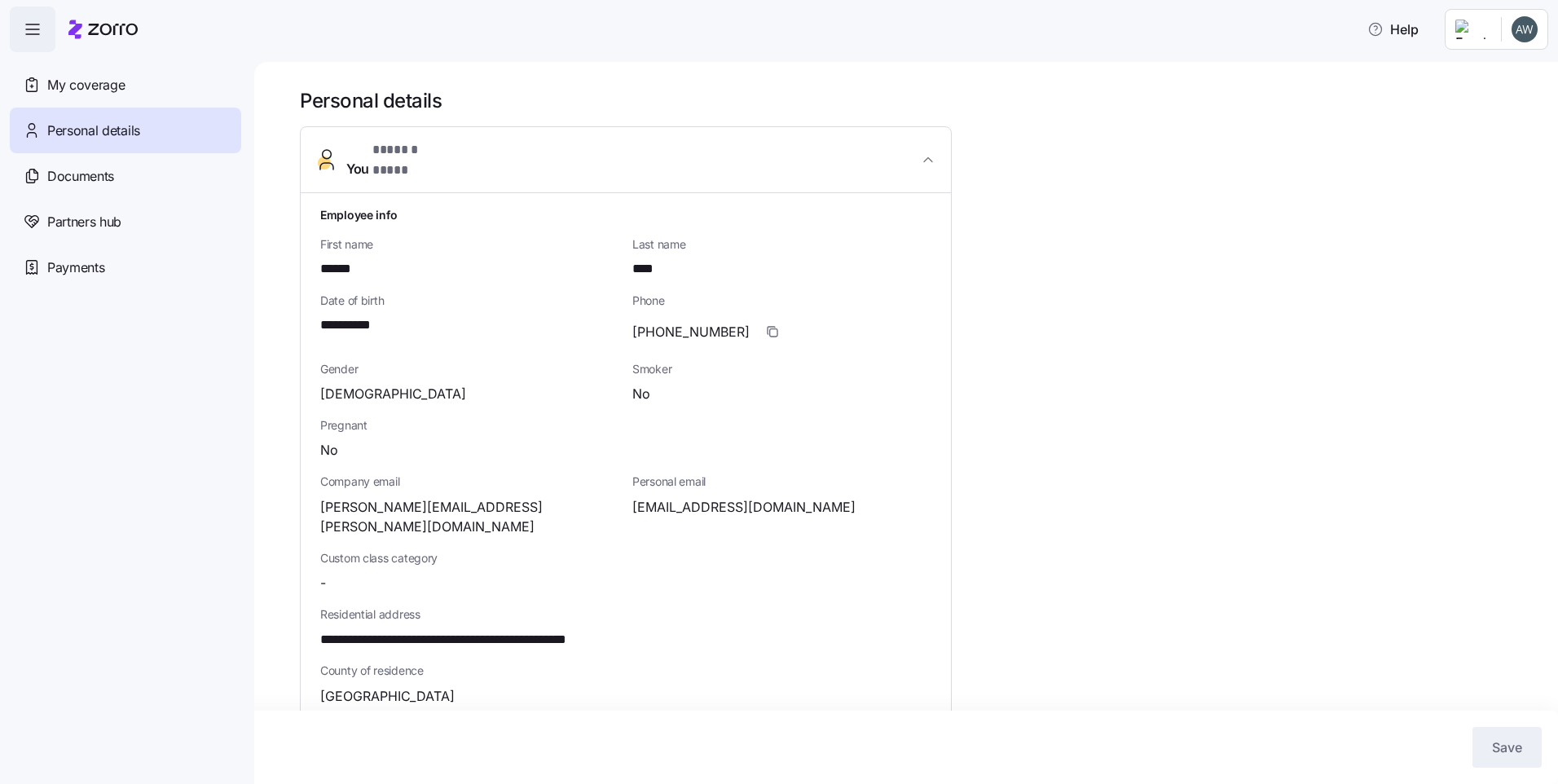
click at [928, 143] on button "You * ****** **** *" at bounding box center [625, 160] width 651 height 66
